Goal: Task Accomplishment & Management: Manage account settings

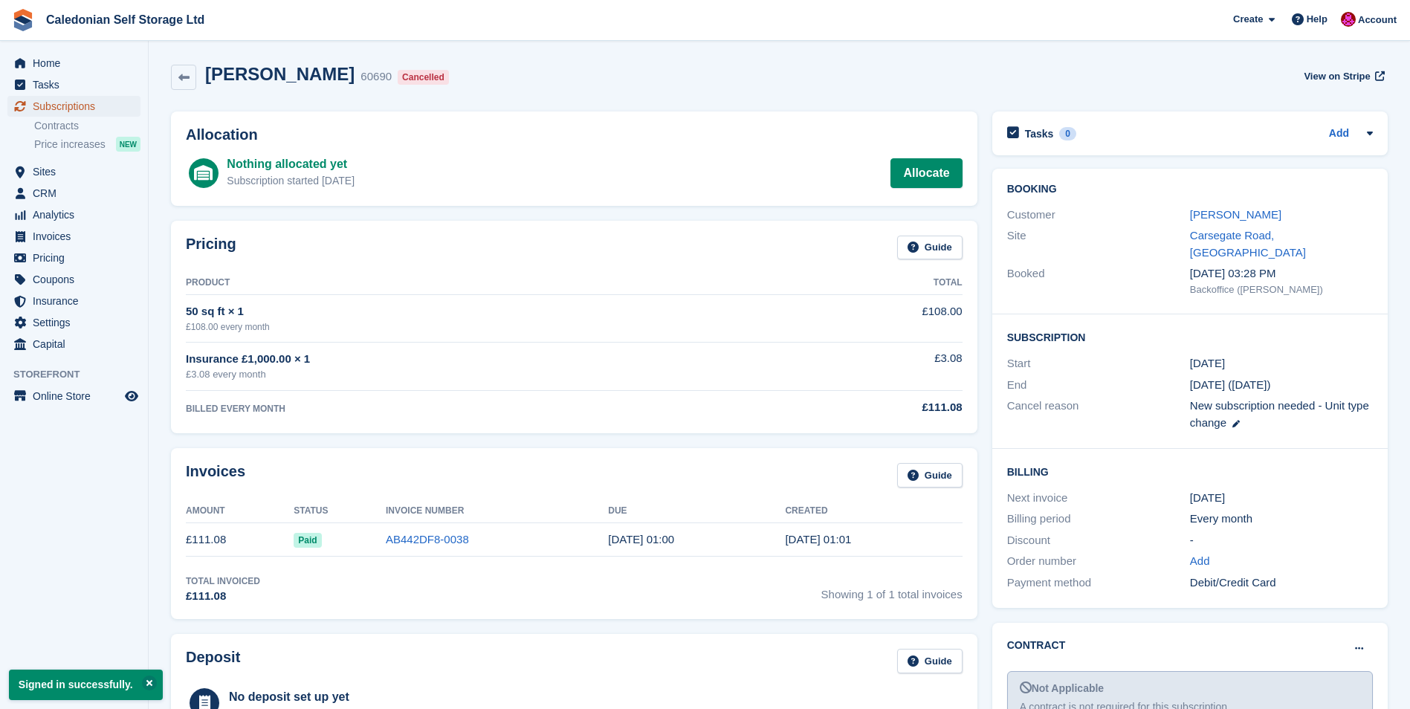
click at [57, 105] on span "Subscriptions" at bounding box center [77, 106] width 89 height 21
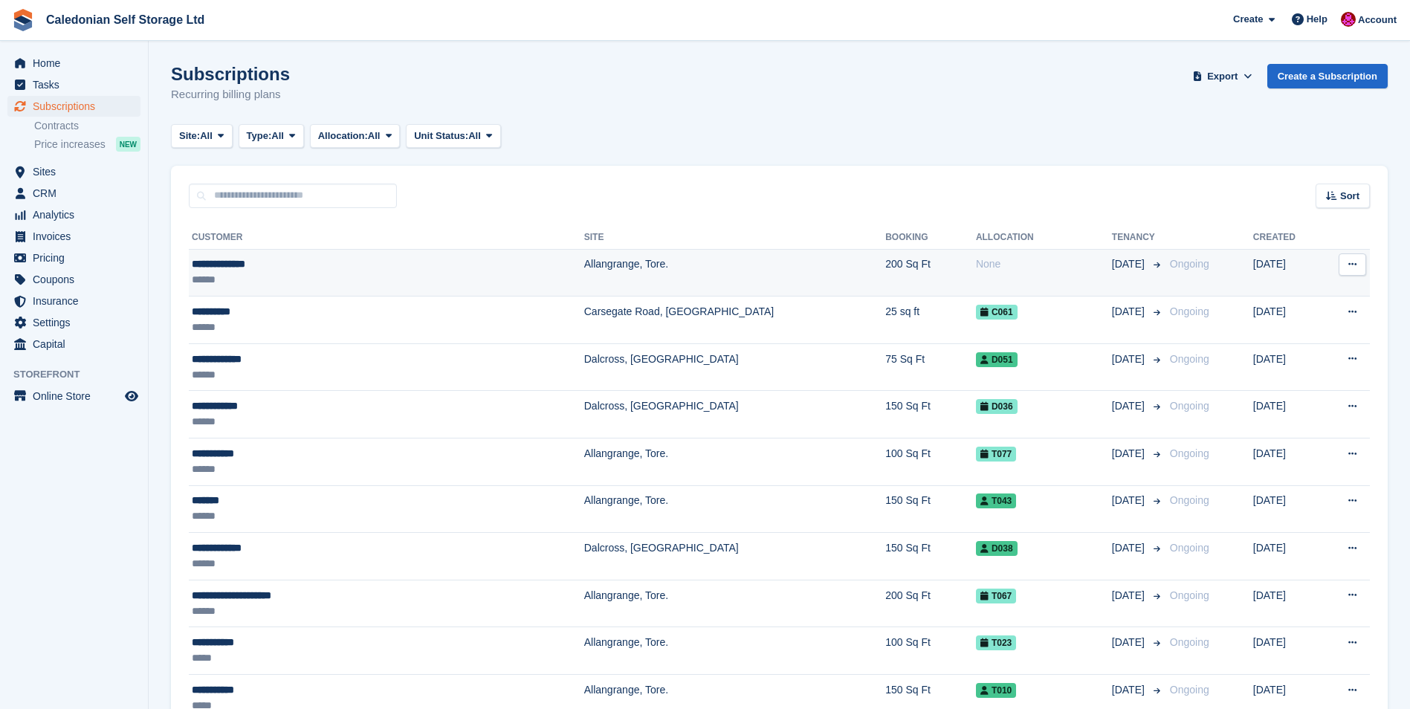
click at [200, 269] on div "**********" at bounding box center [315, 265] width 246 height 16
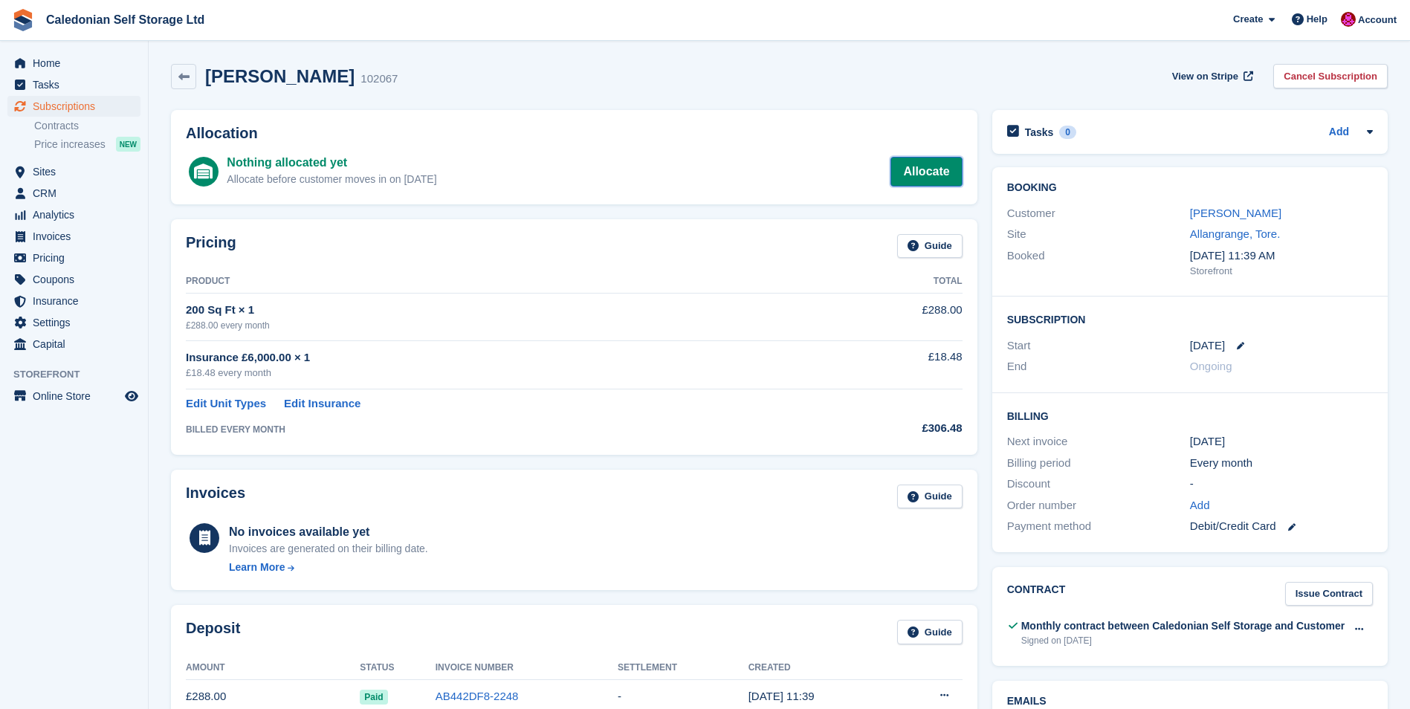
click at [941, 176] on link "Allocate" at bounding box center [926, 172] width 71 height 30
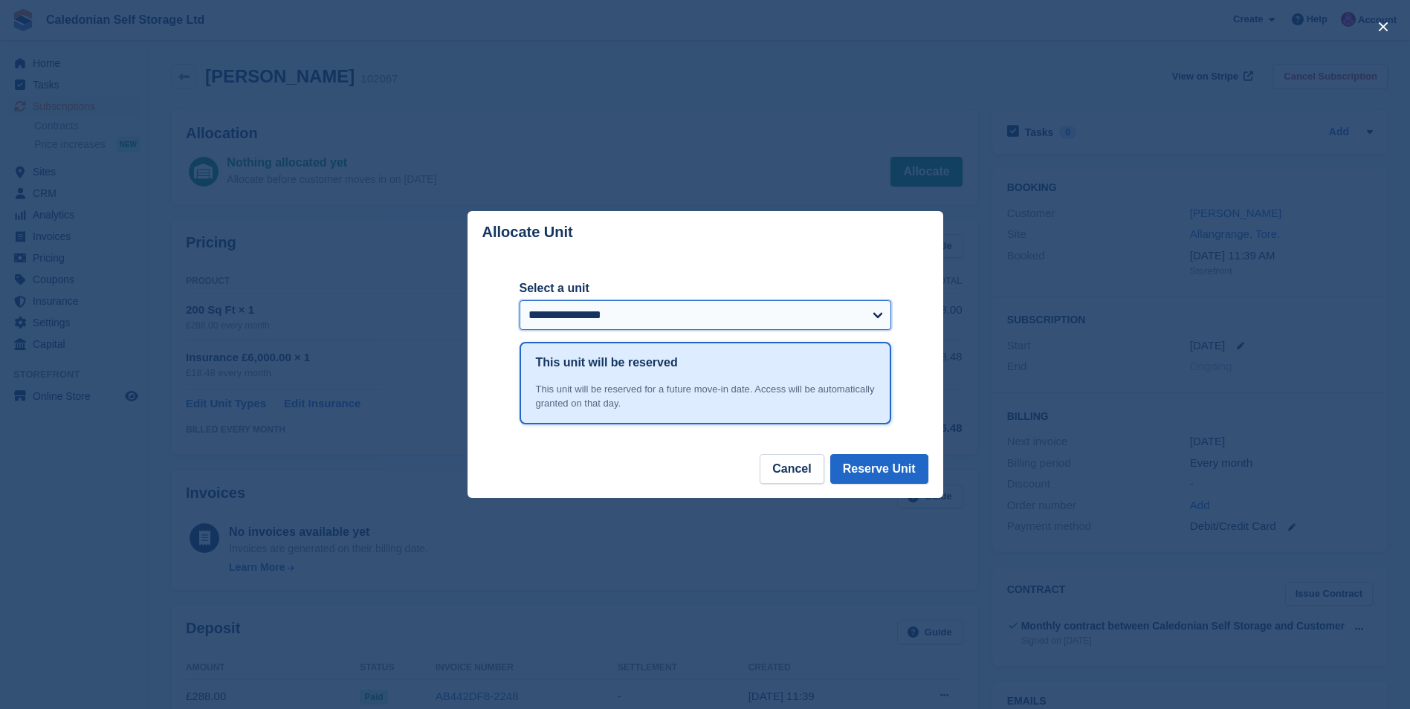
click at [880, 315] on select "**********" at bounding box center [706, 315] width 372 height 30
select select "******"
click at [520, 301] on select "**********" at bounding box center [706, 315] width 372 height 30
click at [873, 473] on button "Reserve Unit" at bounding box center [880, 469] width 98 height 30
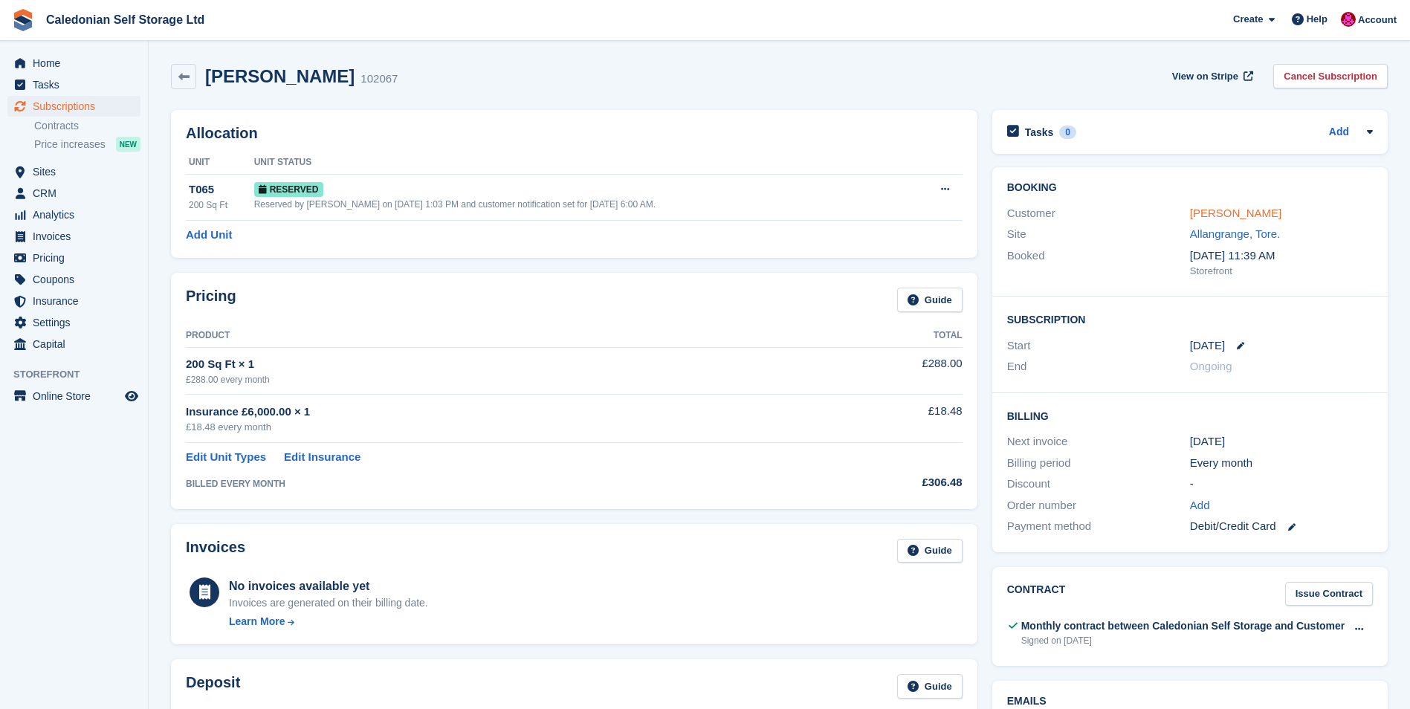
click at [1216, 207] on link "jean MacCallum" at bounding box center [1235, 213] width 91 height 13
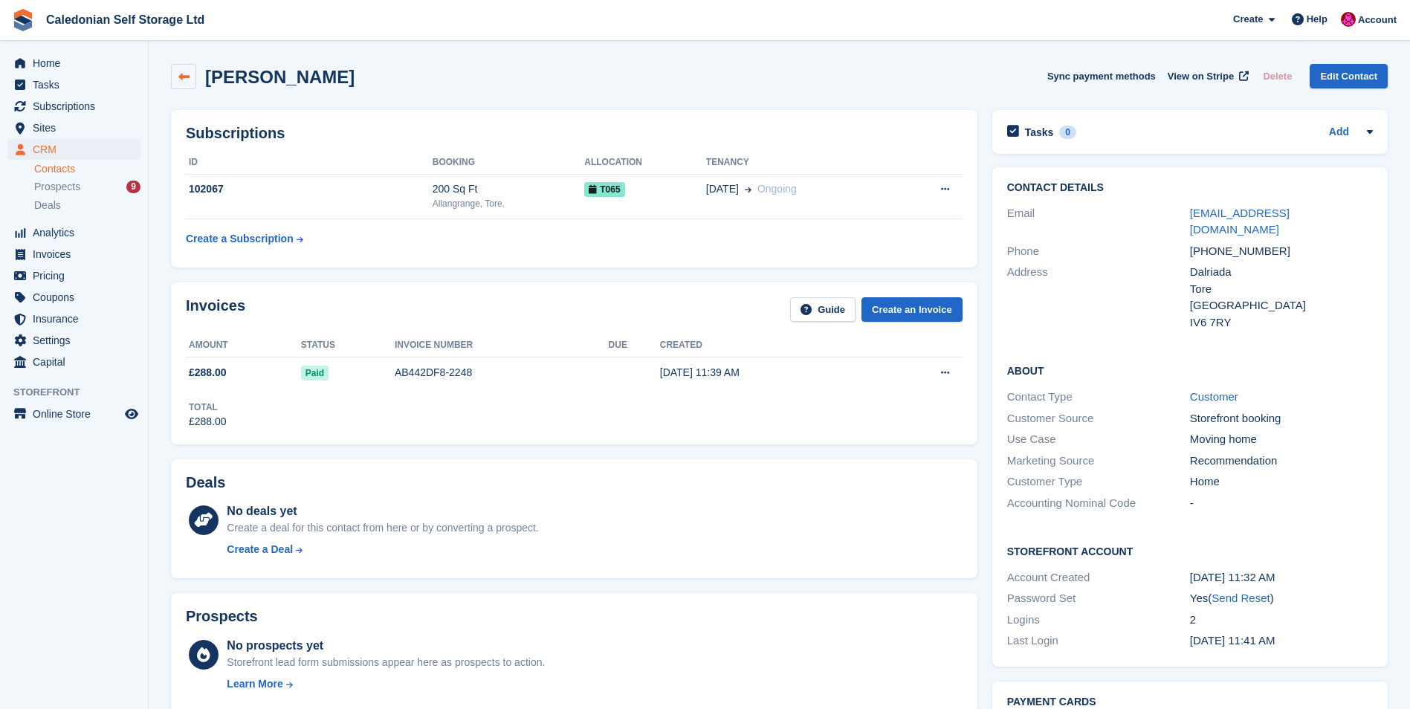
click at [183, 74] on icon at bounding box center [183, 76] width 11 height 11
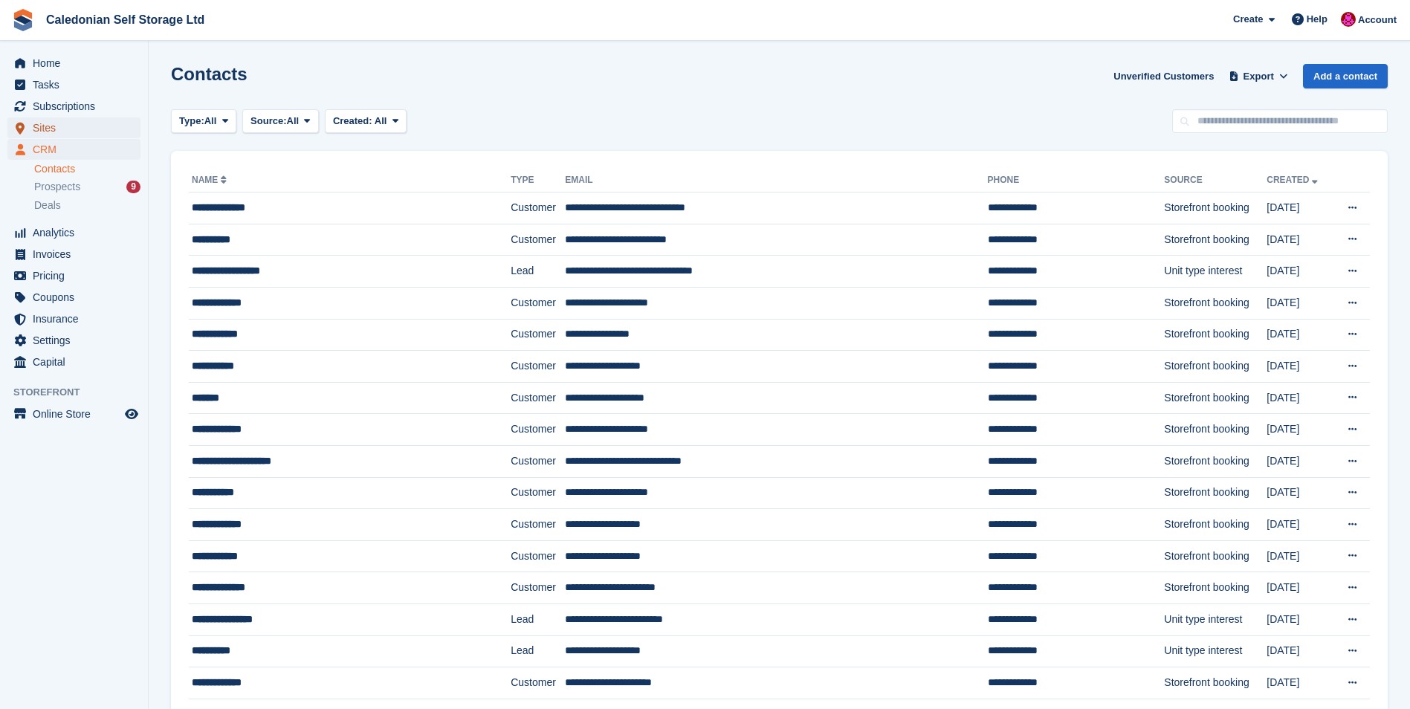
click at [46, 127] on span "Sites" at bounding box center [77, 127] width 89 height 21
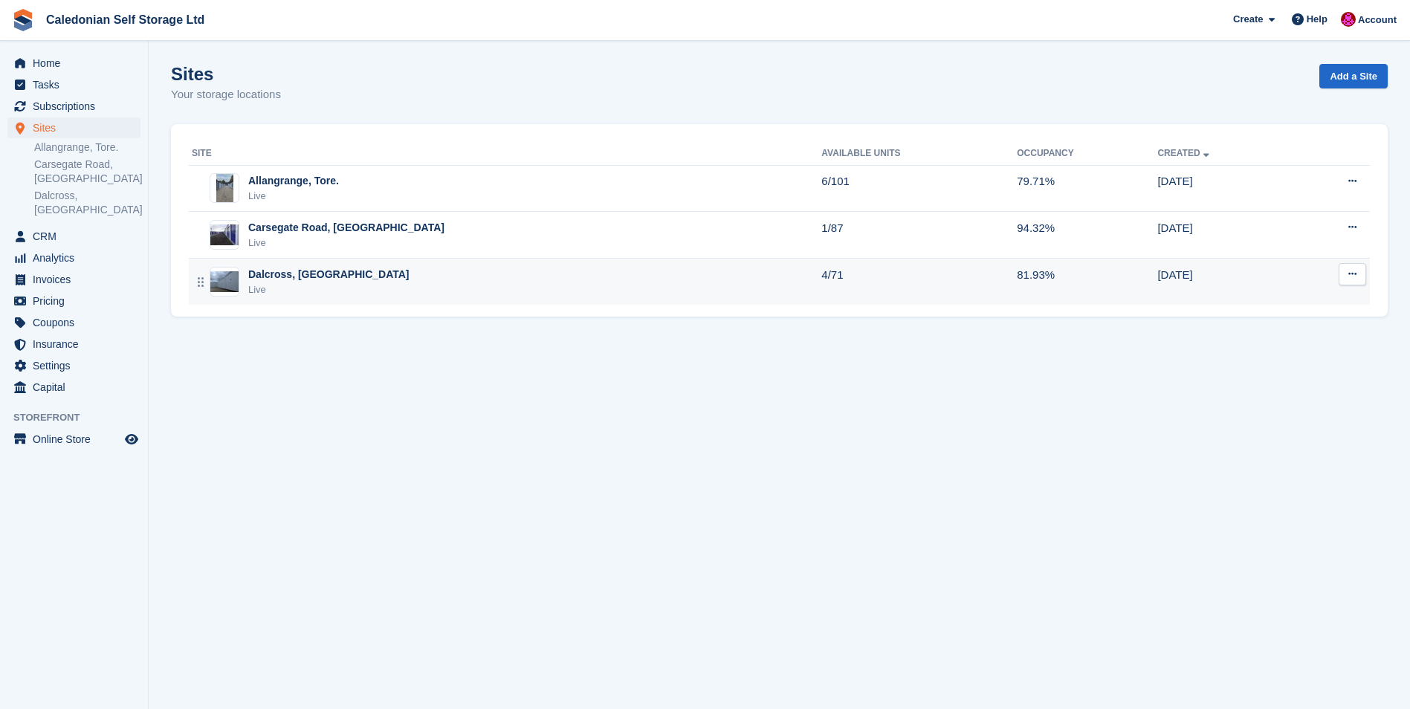
click at [261, 275] on div "Dalcross, [GEOGRAPHIC_DATA]" at bounding box center [328, 275] width 161 height 16
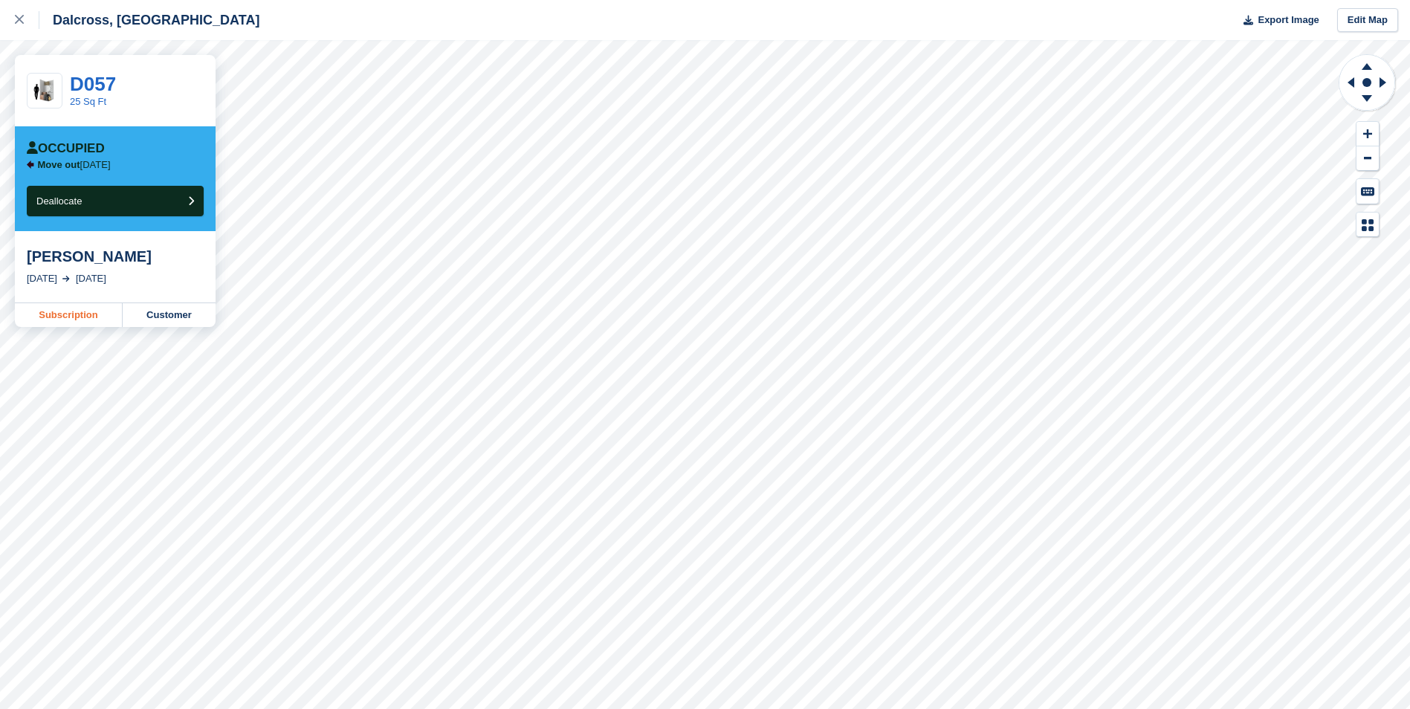
click at [67, 320] on link "Subscription" at bounding box center [69, 315] width 108 height 24
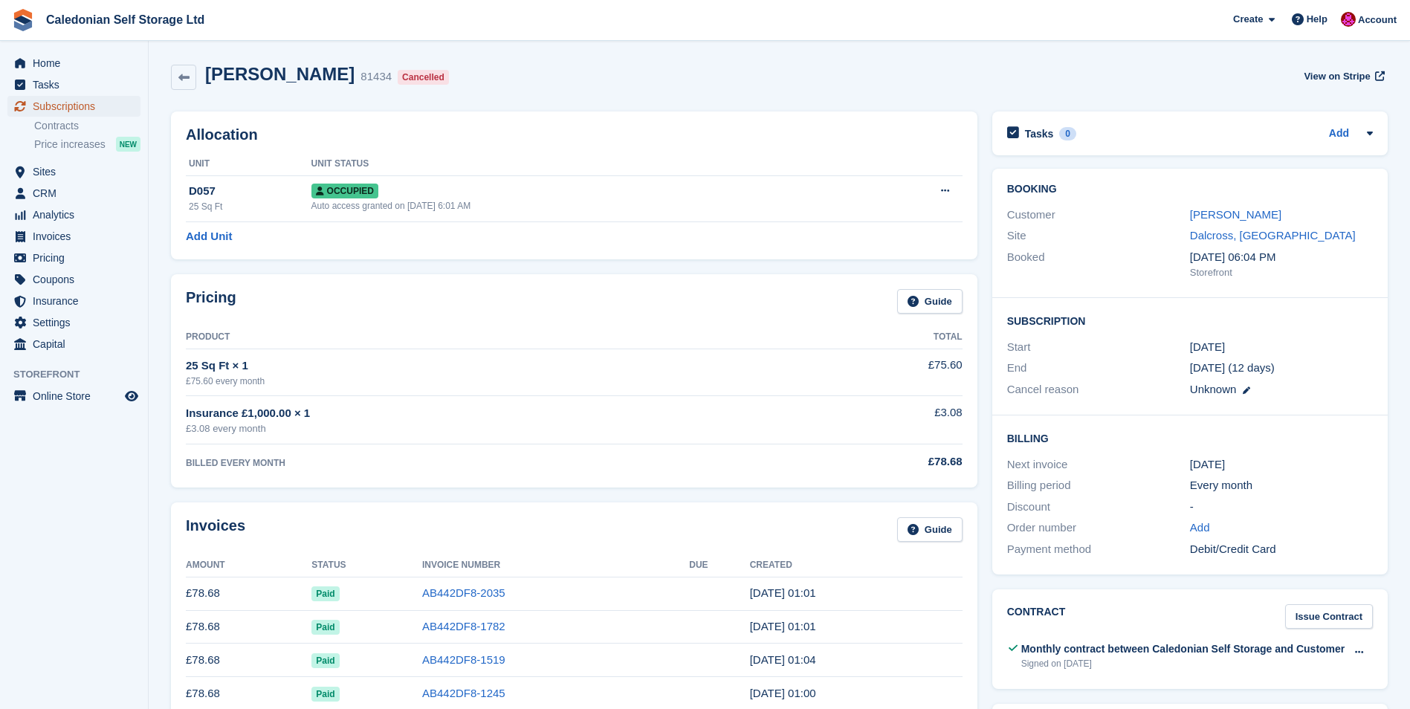
click at [66, 103] on span "Subscriptions" at bounding box center [77, 106] width 89 height 21
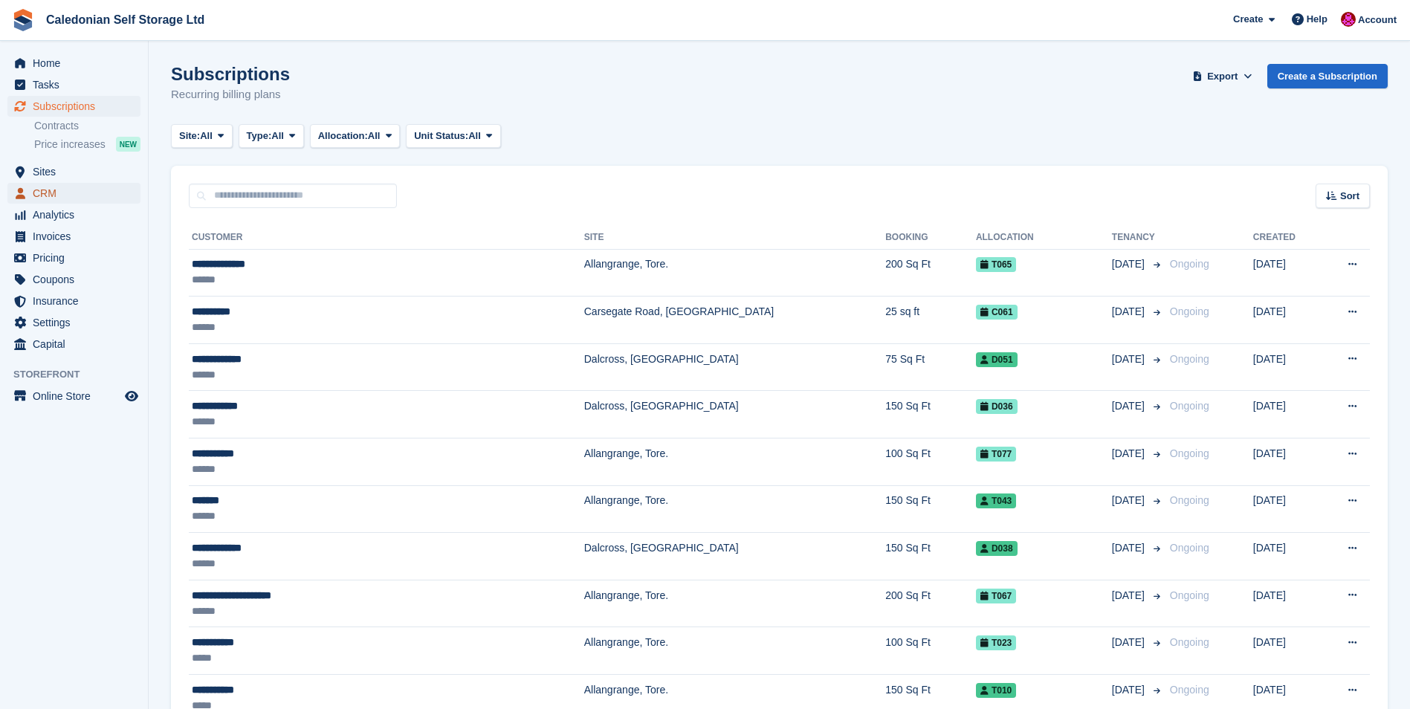
click at [39, 188] on span "CRM" at bounding box center [77, 193] width 89 height 21
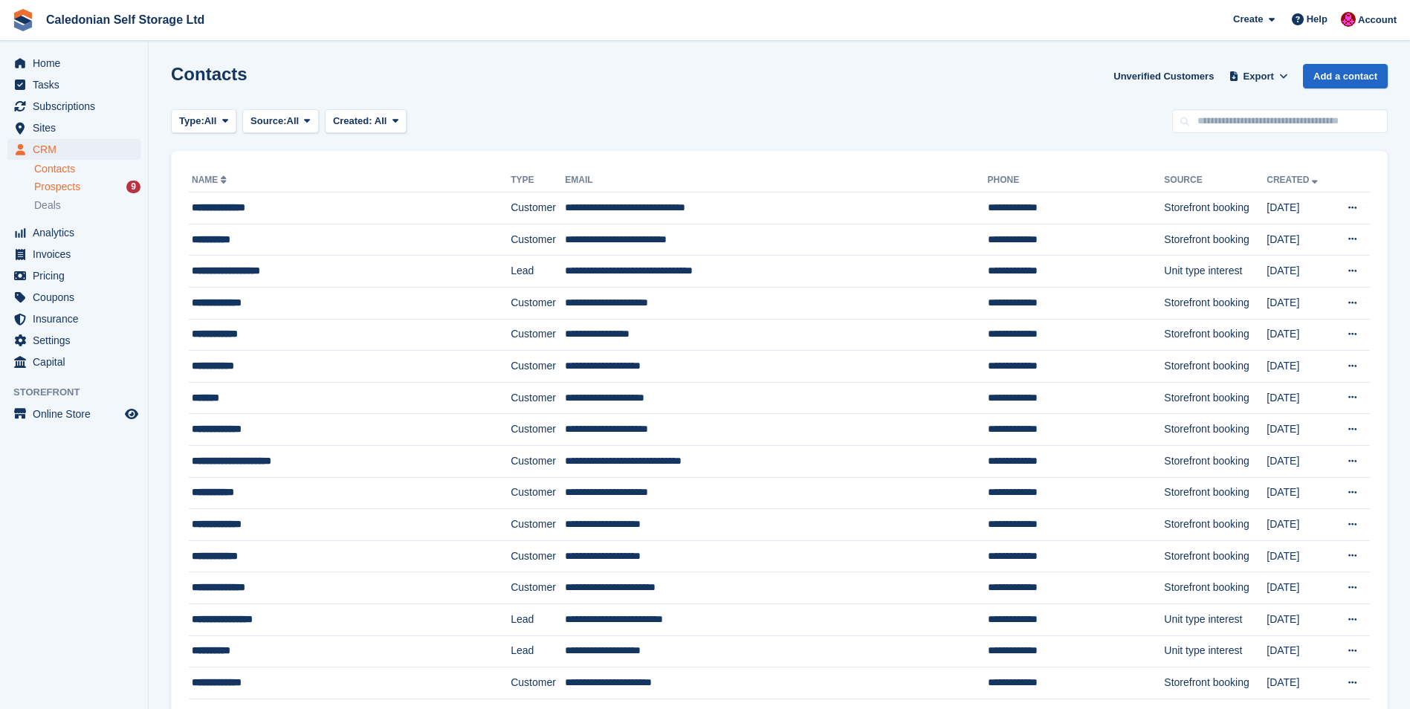
click at [132, 183] on div "9" at bounding box center [133, 187] width 14 height 13
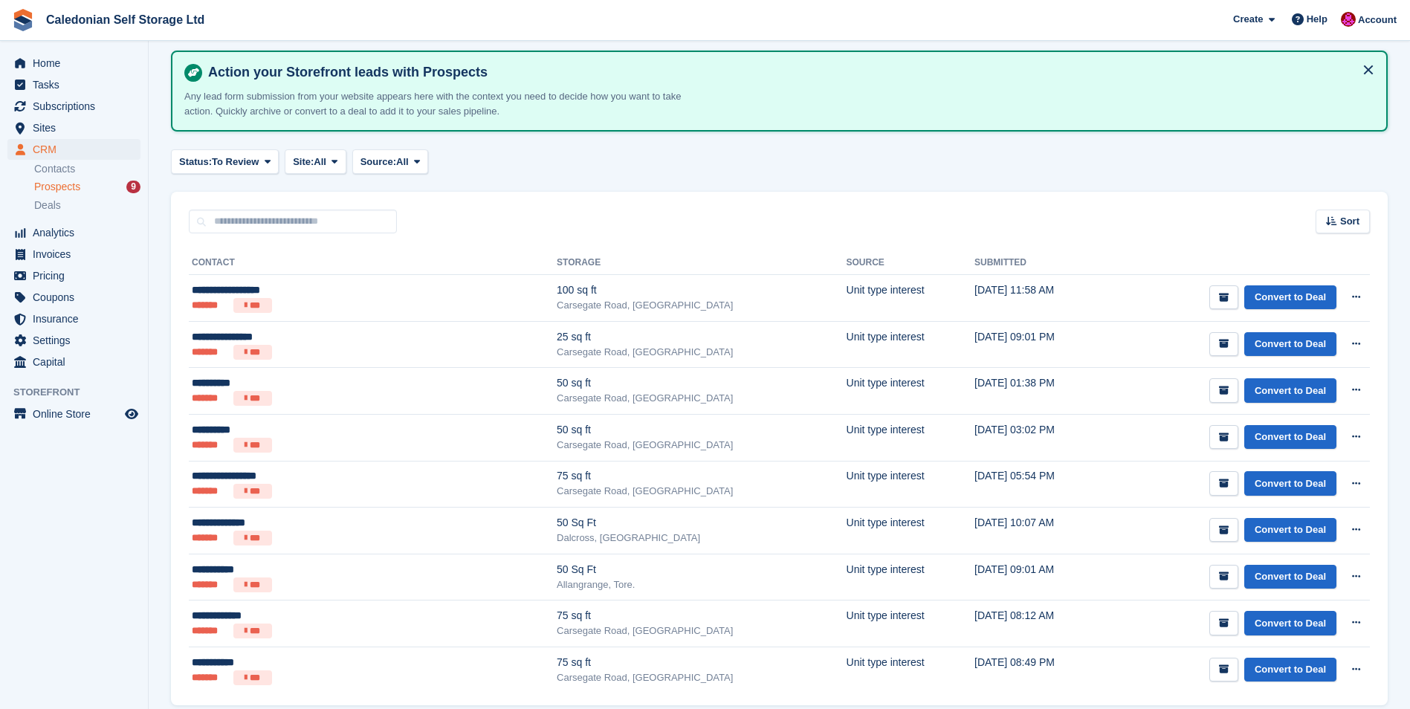
scroll to position [117, 0]
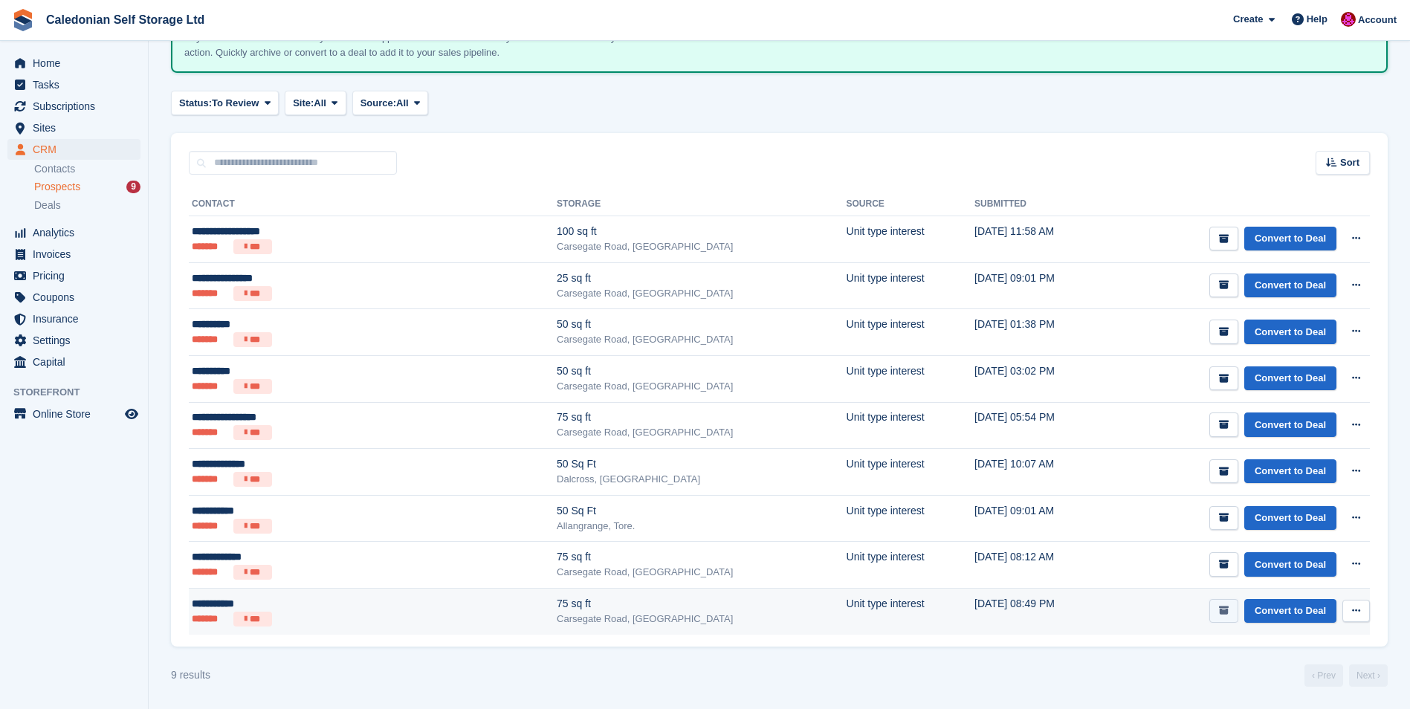
click at [1229, 613] on icon "submit" at bounding box center [1224, 611] width 10 height 10
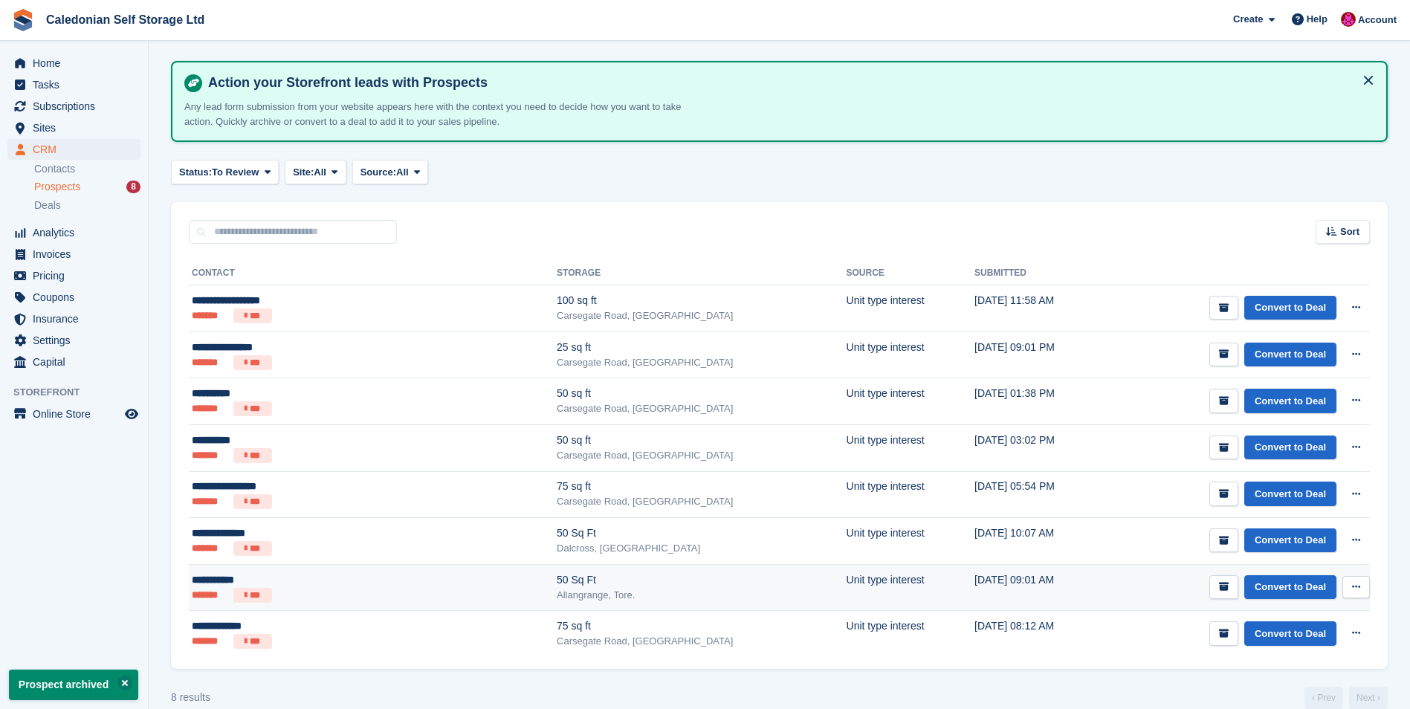
scroll to position [71, 0]
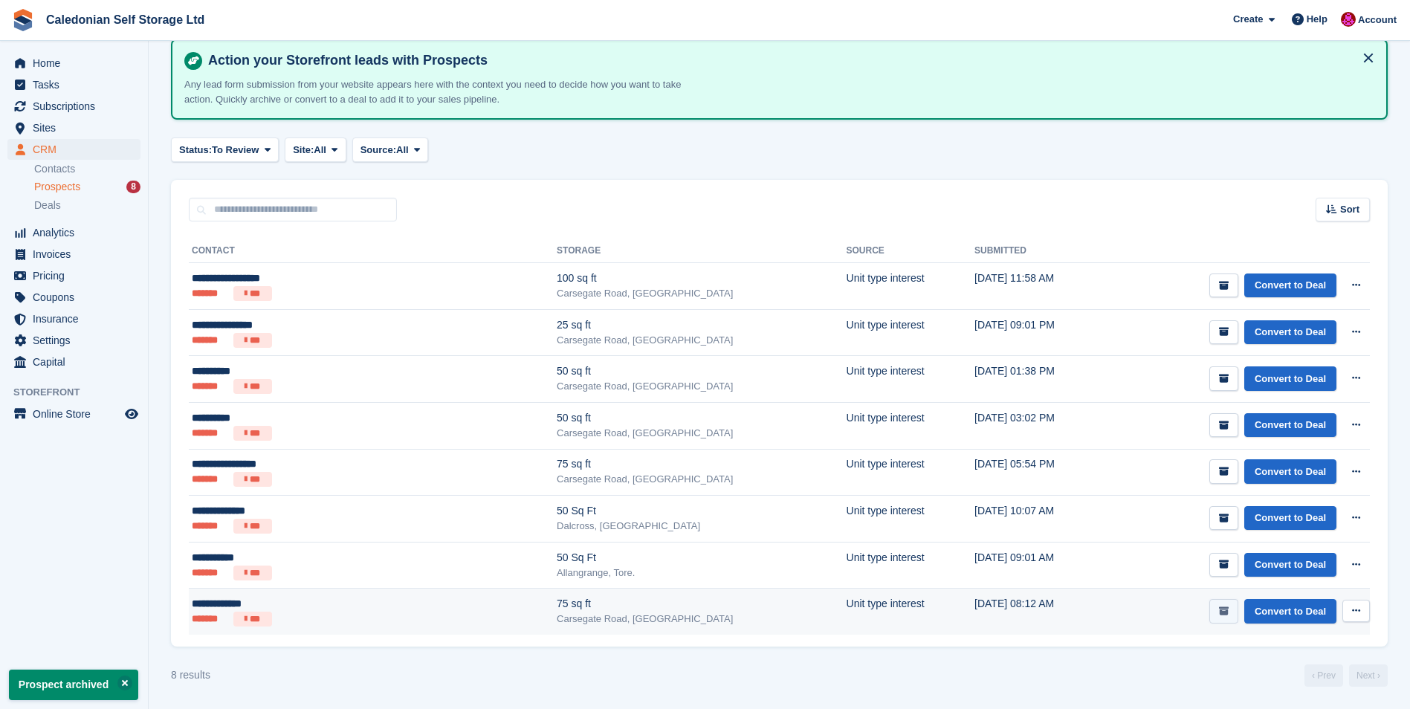
click at [1227, 612] on icon "submit" at bounding box center [1224, 612] width 10 height 10
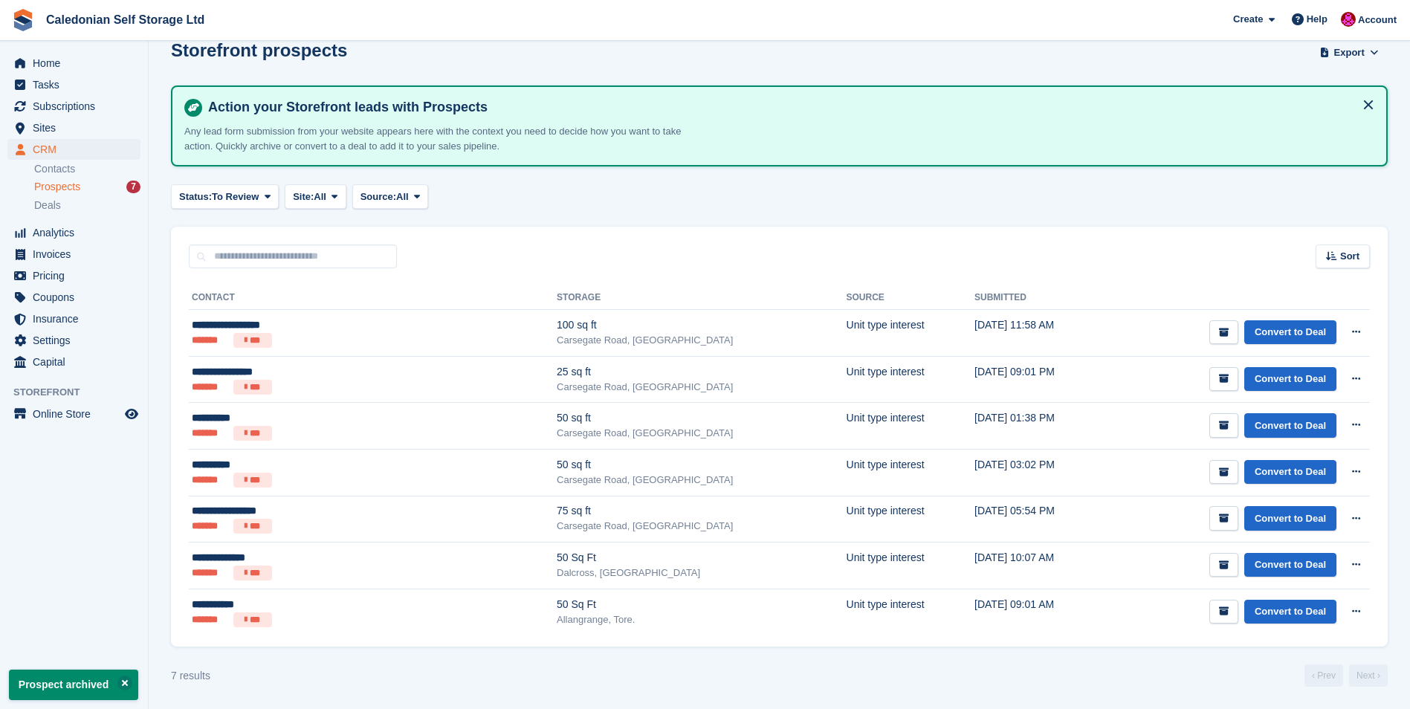
scroll to position [0, 0]
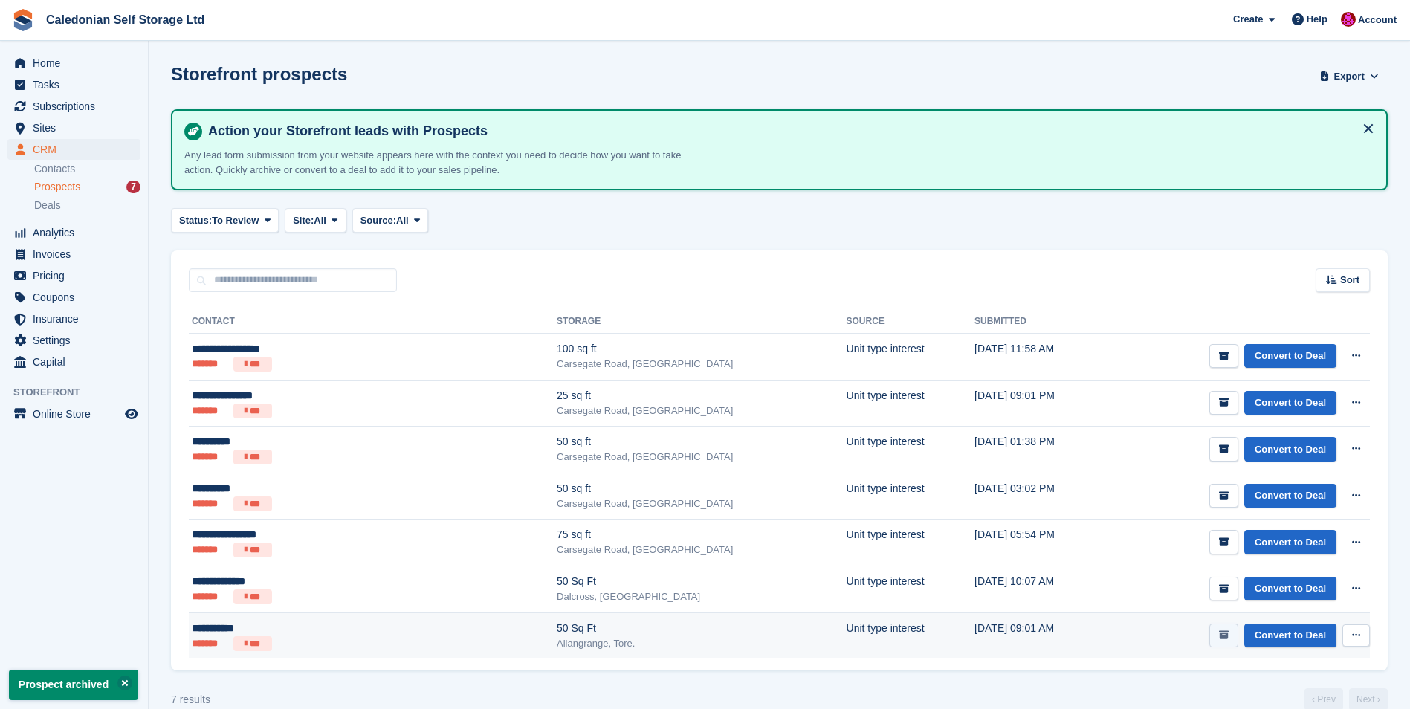
click at [1225, 635] on icon "submit" at bounding box center [1224, 636] width 10 height 10
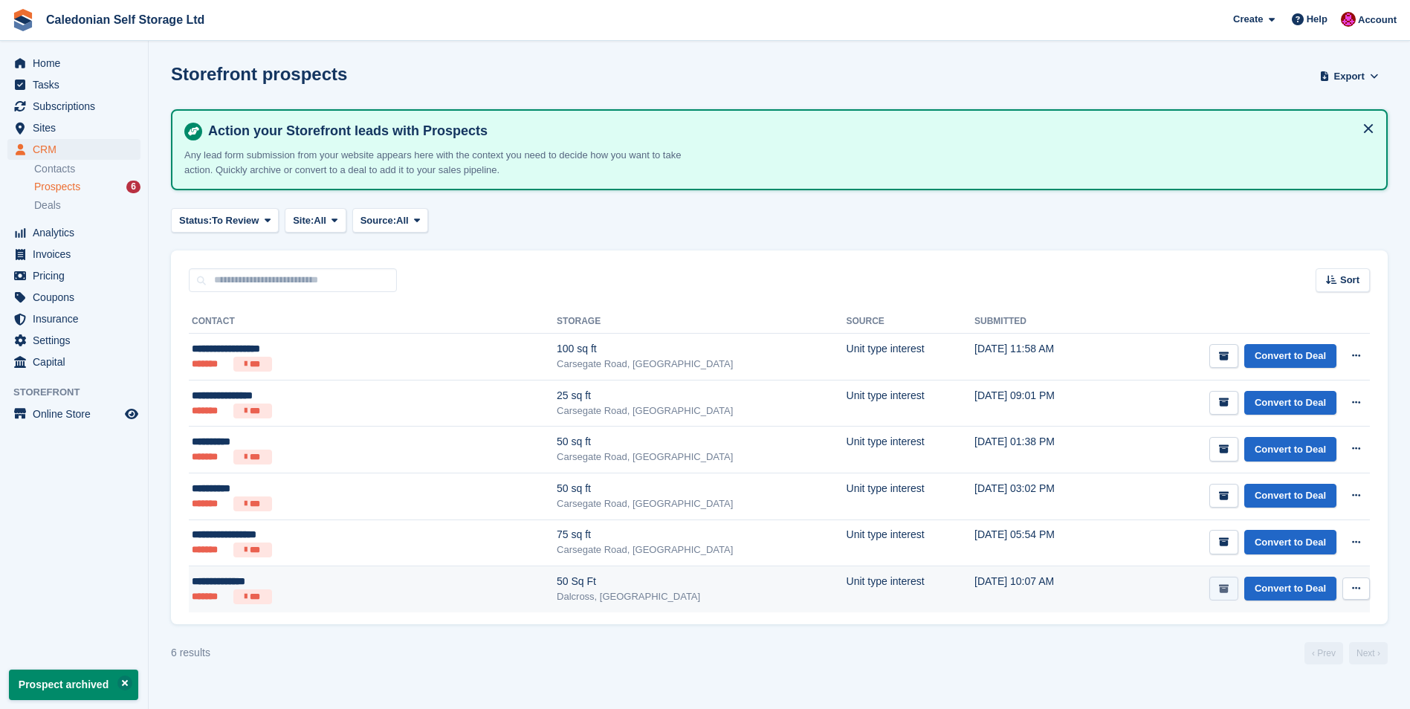
click at [1228, 592] on icon "submit" at bounding box center [1224, 589] width 10 height 10
